Goal: Information Seeking & Learning: Check status

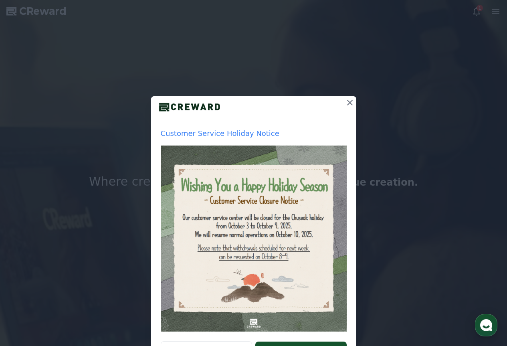
click at [348, 102] on icon at bounding box center [350, 103] width 6 height 6
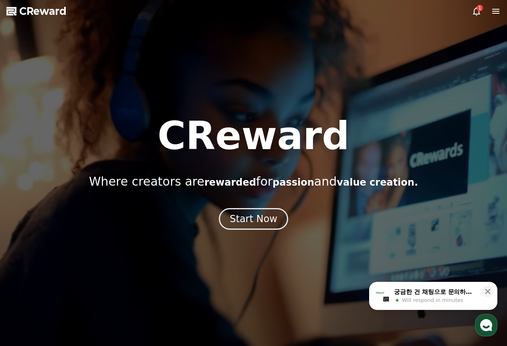
click at [480, 11] on icon at bounding box center [477, 11] width 10 height 10
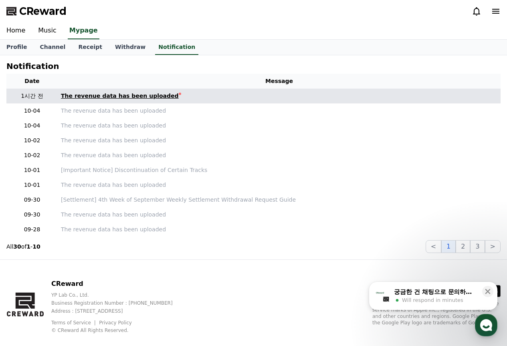
click at [176, 95] on link "The revenue data has been uploaded" at bounding box center [279, 96] width 436 height 8
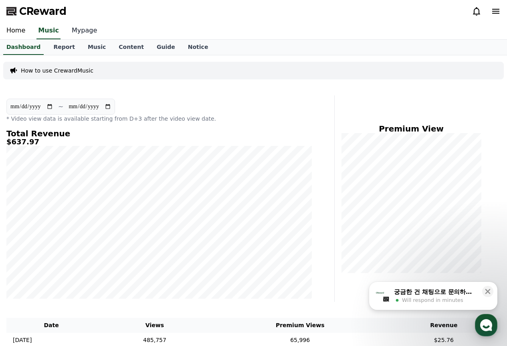
click at [81, 32] on link "Mypage" at bounding box center [84, 30] width 38 height 17
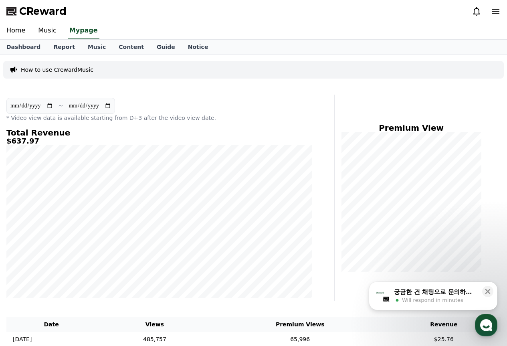
select select "**********"
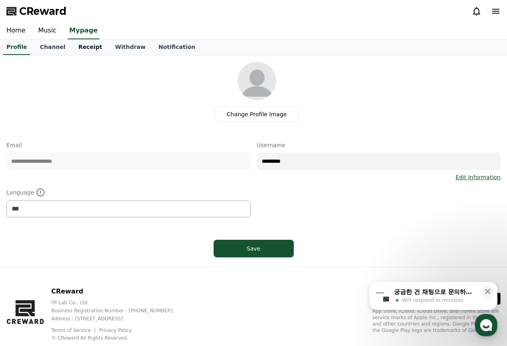
click at [77, 44] on link "Receipt" at bounding box center [90, 47] width 37 height 15
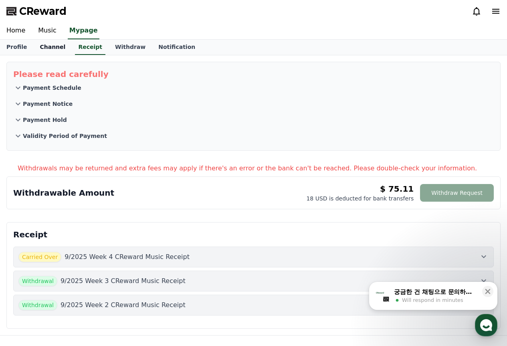
click at [52, 45] on link "Channel" at bounding box center [52, 47] width 38 height 15
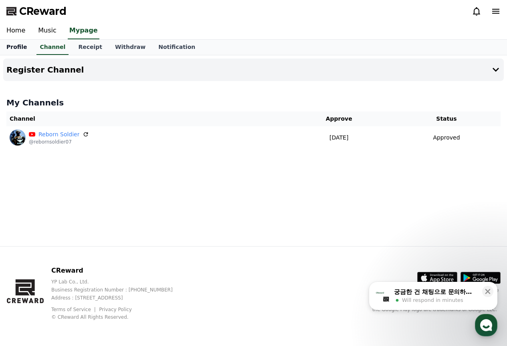
click at [14, 50] on link "Profile" at bounding box center [16, 47] width 33 height 15
select select "**********"
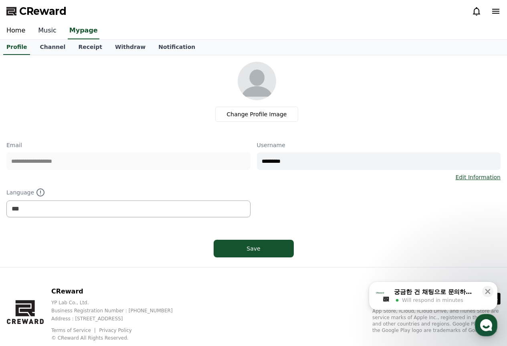
click at [48, 32] on link "Music" at bounding box center [47, 30] width 31 height 17
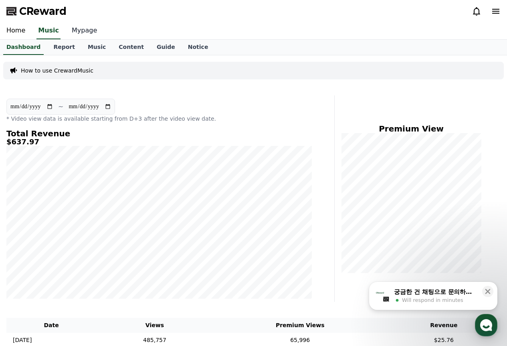
click at [81, 26] on link "Mypage" at bounding box center [84, 30] width 38 height 17
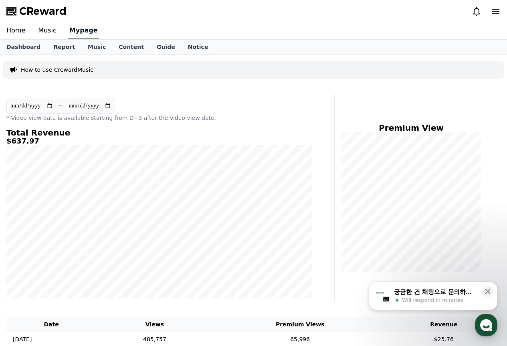
select select "**********"
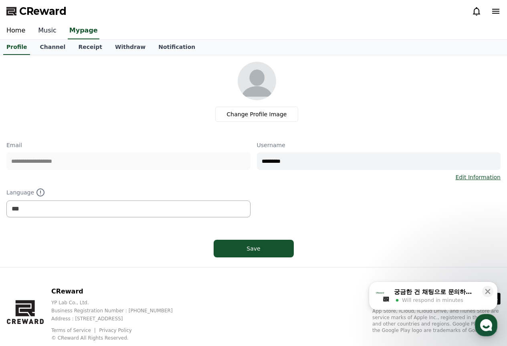
click at [32, 30] on link "Music" at bounding box center [47, 30] width 31 height 17
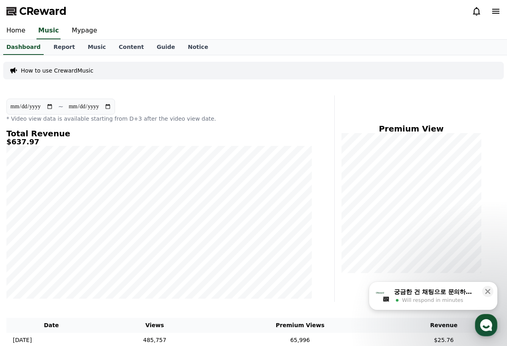
click at [23, 145] on h5 "$637.97" at bounding box center [158, 142] width 305 height 8
click at [59, 49] on link "Report" at bounding box center [64, 47] width 34 height 15
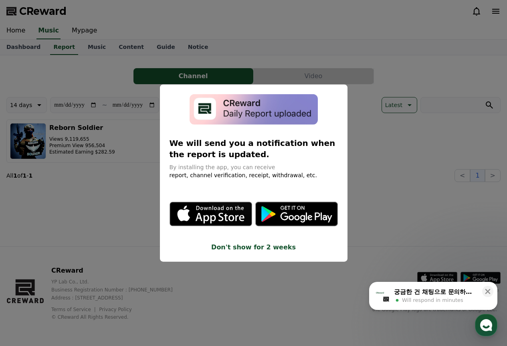
click at [118, 219] on button "close modal" at bounding box center [253, 173] width 507 height 346
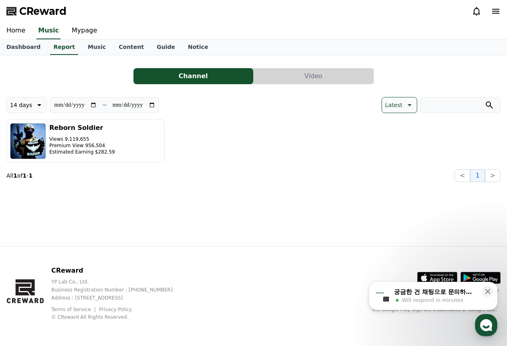
click at [298, 78] on button "Video" at bounding box center [314, 76] width 120 height 16
